Goal: Book appointment/travel/reservation

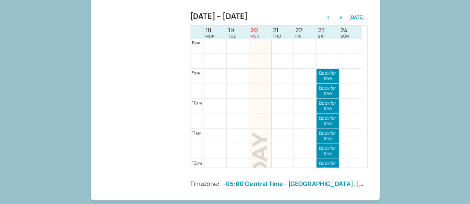
scroll to position [191, 0]
click at [342, 17] on icon "button" at bounding box center [341, 16] width 9 height 3
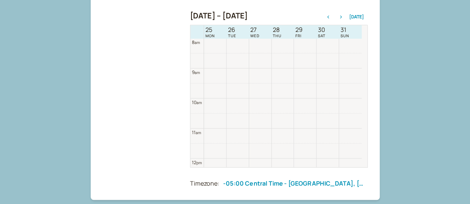
scroll to position [242, 0]
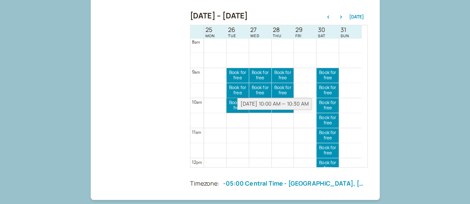
click at [236, 107] on link "Book for free free" at bounding box center [238, 105] width 22 height 15
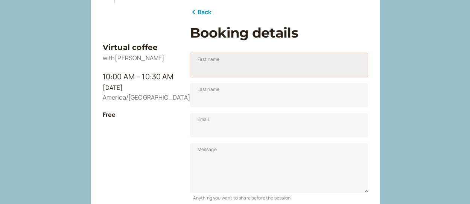
click at [227, 71] on input "First name" at bounding box center [279, 65] width 178 height 24
type input "[PERSON_NAME]"
type input "C"
click at [227, 71] on input "[PERSON_NAME]" at bounding box center [279, 65] width 178 height 24
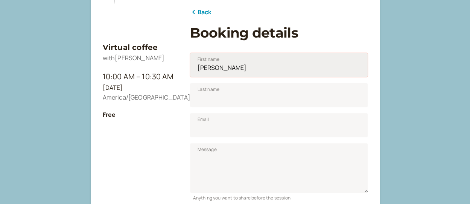
click at [227, 71] on input "[PERSON_NAME]" at bounding box center [279, 65] width 178 height 24
type input "[PERSON_NAME]"
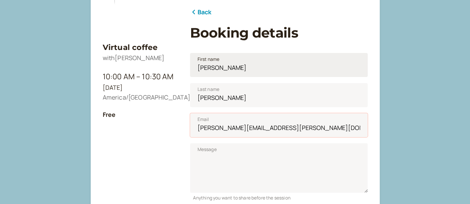
type input "[PERSON_NAME][EMAIL_ADDRESS][PERSON_NAME][DOMAIN_NAME]"
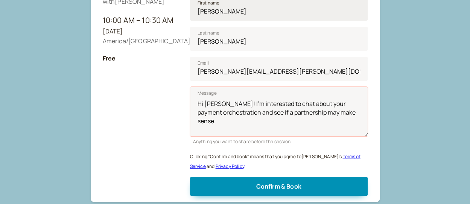
scroll to position [152, 0]
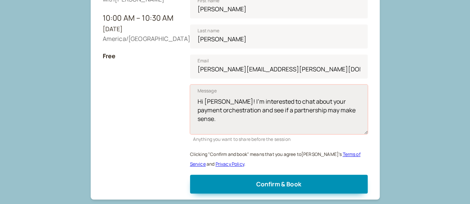
click at [268, 102] on textarea "Hi [PERSON_NAME]! I'm interested to chat about your payment orchestration and s…" at bounding box center [279, 110] width 178 height 50
click at [273, 116] on textarea "Hi [PERSON_NAME]! I'm interested to learn about Introwise and chat about your p…" at bounding box center [279, 110] width 178 height 50
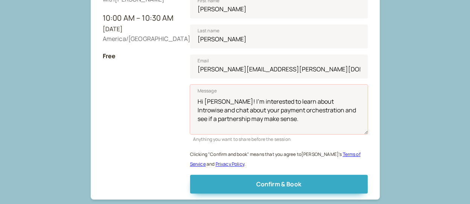
type textarea "Hi [PERSON_NAME]! I'm interested to learn about Introwise and chat about your p…"
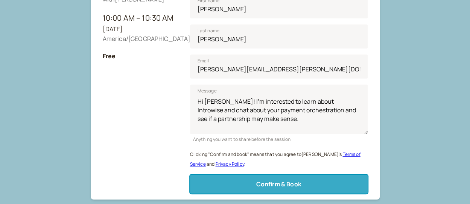
click at [274, 183] on span "Confirm & Book" at bounding box center [278, 184] width 45 height 8
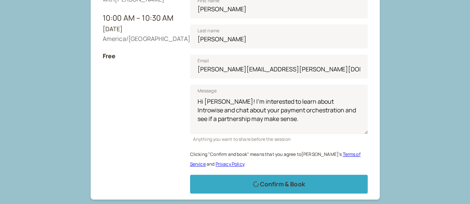
scroll to position [132, 0]
